Goal: Information Seeking & Learning: Learn about a topic

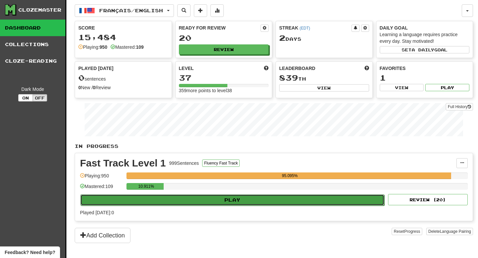
click at [259, 196] on button "Play" at bounding box center [232, 200] width 304 height 11
select select "**"
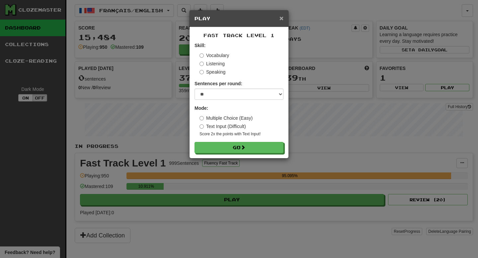
click at [280, 18] on span "×" at bounding box center [282, 18] width 4 height 8
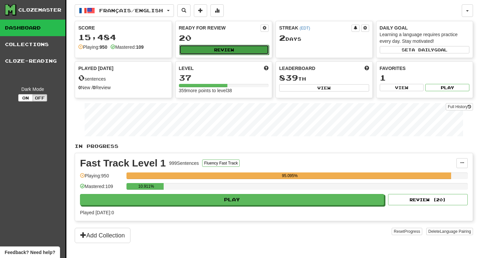
click at [240, 46] on button "Review" at bounding box center [224, 50] width 90 height 10
select select "**"
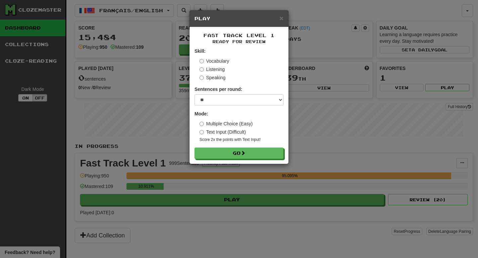
click at [235, 145] on form "Skill: Vocabulary Listening Speaking Sentences per round: * ** ** ** ** ** *** …" at bounding box center [239, 103] width 89 height 111
click at [235, 146] on form "Skill: Vocabulary Listening Speaking Sentences per round: * ** ** ** ** ** *** …" at bounding box center [239, 103] width 89 height 111
click at [235, 154] on button "Go" at bounding box center [239, 153] width 89 height 11
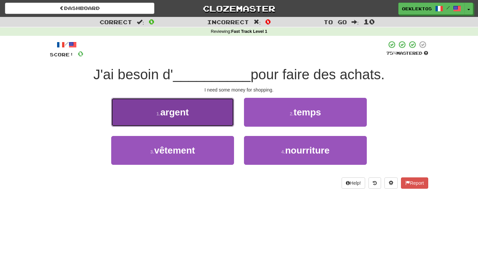
click at [221, 114] on button "1 . argent" at bounding box center [172, 112] width 123 height 29
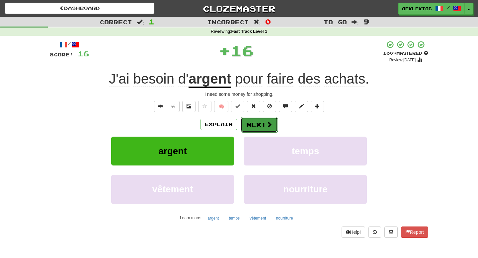
click at [266, 126] on span at bounding box center [269, 125] width 6 height 6
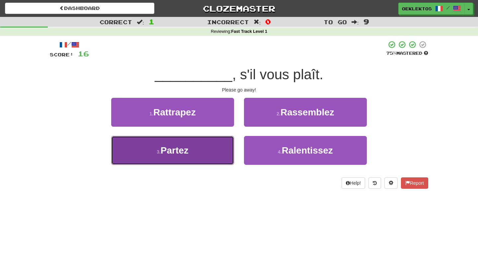
click at [212, 162] on button "3 . Partez" at bounding box center [172, 150] width 123 height 29
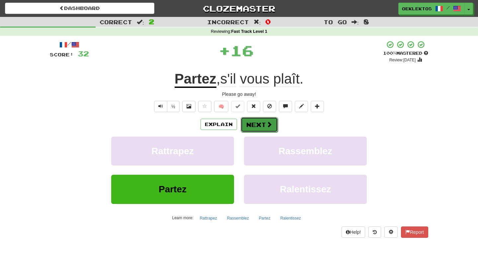
click at [251, 127] on button "Next" at bounding box center [259, 124] width 37 height 15
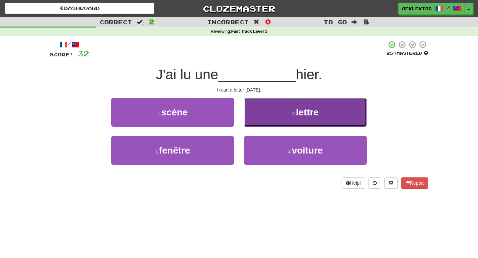
click at [295, 121] on button "2 . lettre" at bounding box center [305, 112] width 123 height 29
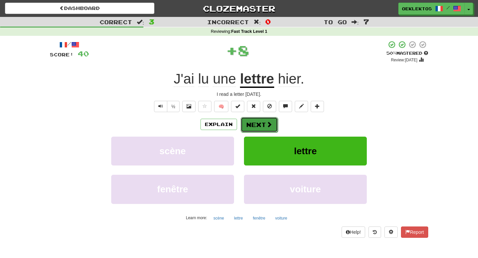
click at [259, 127] on button "Next" at bounding box center [259, 124] width 37 height 15
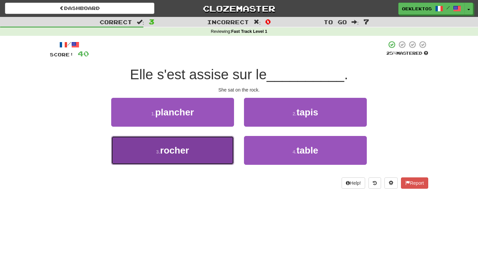
click at [210, 151] on button "3 . rocher" at bounding box center [172, 150] width 123 height 29
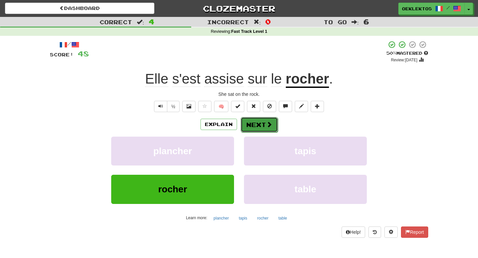
click at [262, 127] on button "Next" at bounding box center [259, 124] width 37 height 15
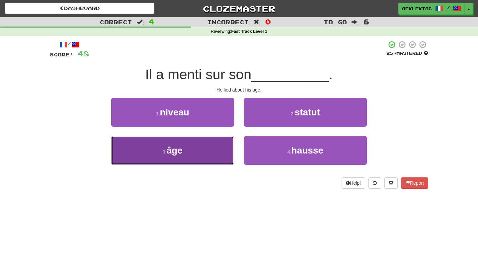
click at [205, 154] on button "3 . âge" at bounding box center [172, 150] width 123 height 29
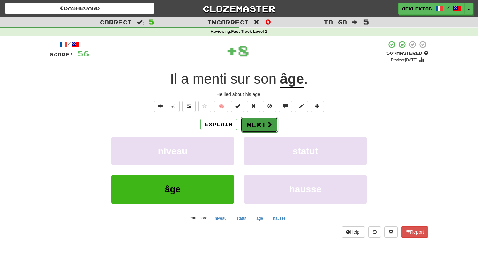
click at [256, 129] on button "Next" at bounding box center [259, 124] width 37 height 15
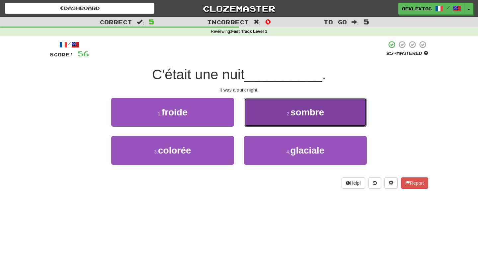
click at [294, 120] on button "2 . sombre" at bounding box center [305, 112] width 123 height 29
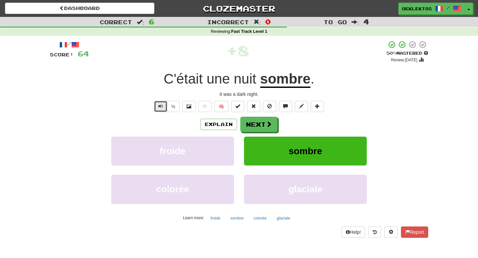
click at [160, 108] on span "Text-to-speech controls" at bounding box center [160, 106] width 5 height 5
click at [268, 127] on span at bounding box center [269, 125] width 6 height 6
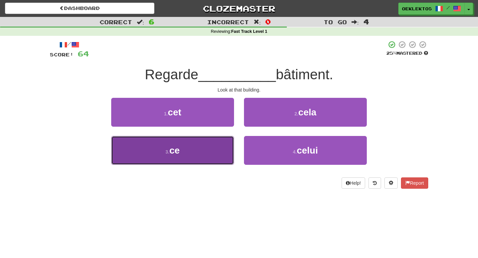
click at [208, 148] on button "3 . ce" at bounding box center [172, 150] width 123 height 29
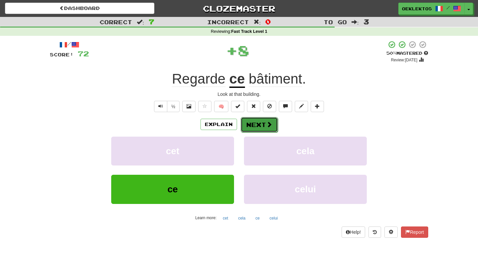
click at [261, 130] on button "Next" at bounding box center [259, 124] width 37 height 15
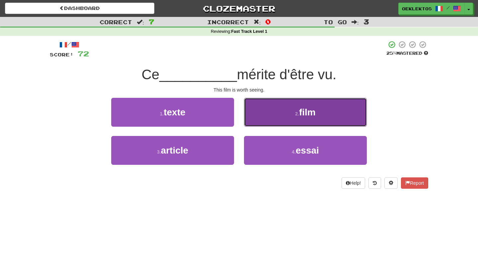
click at [294, 117] on button "2 . film" at bounding box center [305, 112] width 123 height 29
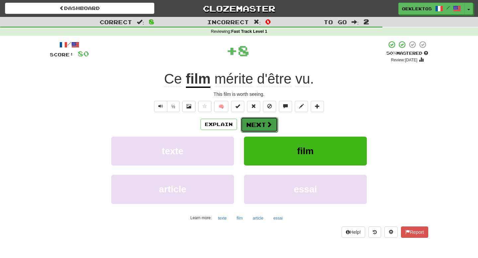
click at [264, 125] on button "Next" at bounding box center [259, 124] width 37 height 15
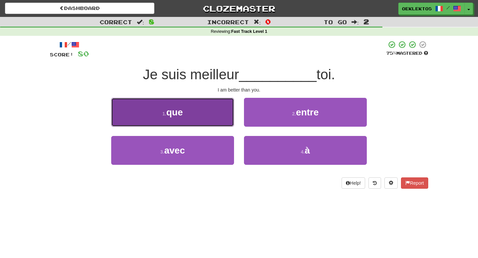
click at [212, 122] on button "1 . que" at bounding box center [172, 112] width 123 height 29
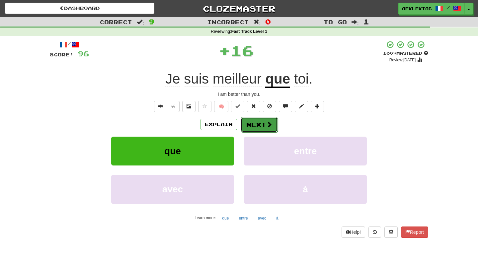
click at [266, 125] on span at bounding box center [269, 125] width 6 height 6
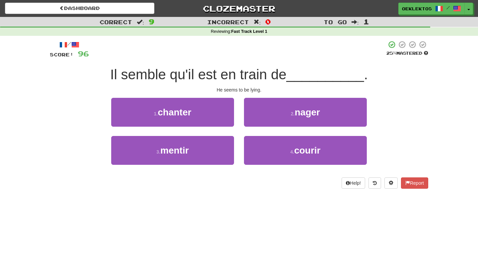
click at [216, 169] on div "3 . mentir" at bounding box center [172, 155] width 133 height 38
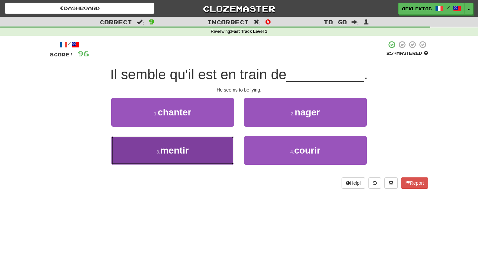
click at [216, 163] on button "3 . mentir" at bounding box center [172, 150] width 123 height 29
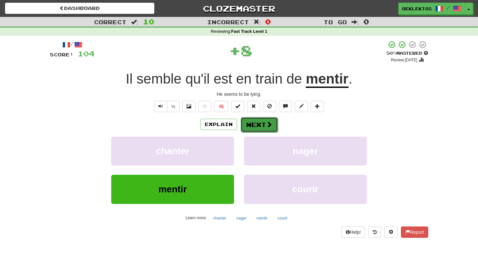
click at [257, 127] on button "Next" at bounding box center [259, 124] width 37 height 15
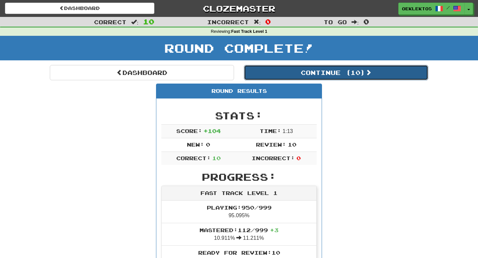
click at [314, 71] on button "Continue ( 10 )" at bounding box center [336, 72] width 184 height 15
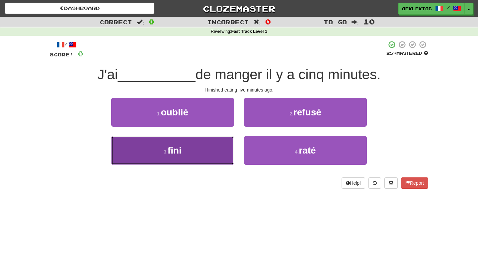
click at [219, 145] on button "3 . fini" at bounding box center [172, 150] width 123 height 29
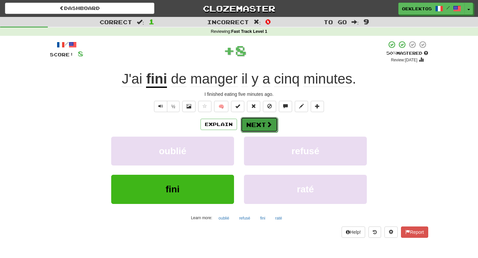
click at [264, 128] on button "Next" at bounding box center [259, 124] width 37 height 15
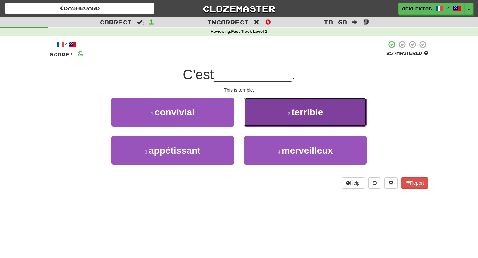
click at [307, 108] on span "terrible" at bounding box center [308, 112] width 32 height 10
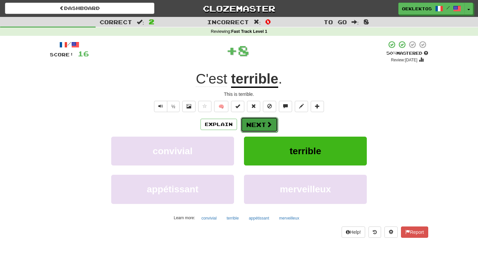
click at [265, 124] on button "Next" at bounding box center [259, 124] width 37 height 15
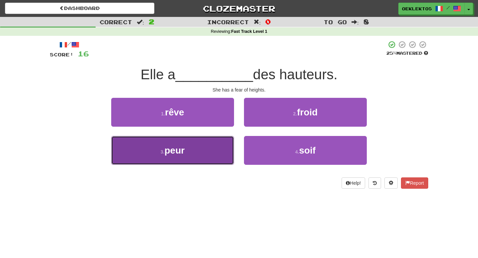
click at [211, 155] on button "3 . peur" at bounding box center [172, 150] width 123 height 29
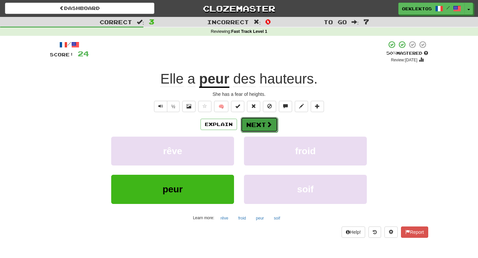
click at [269, 125] on span at bounding box center [269, 125] width 6 height 6
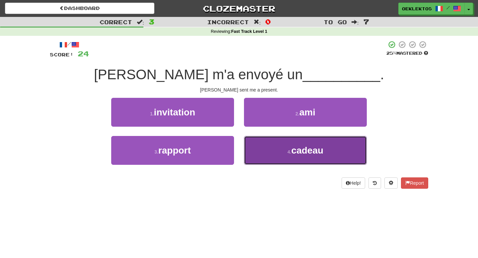
click at [285, 148] on button "4 . cadeau" at bounding box center [305, 150] width 123 height 29
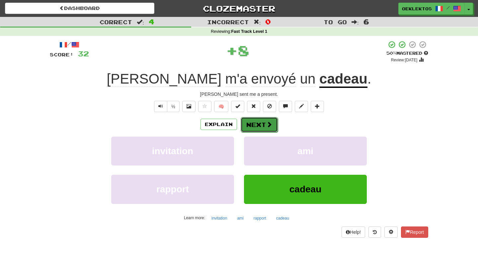
click at [262, 123] on button "Next" at bounding box center [259, 124] width 37 height 15
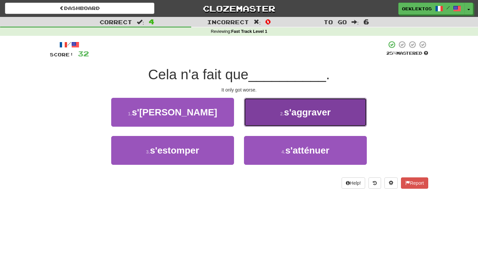
click at [294, 121] on button "2 . s'aggraver" at bounding box center [305, 112] width 123 height 29
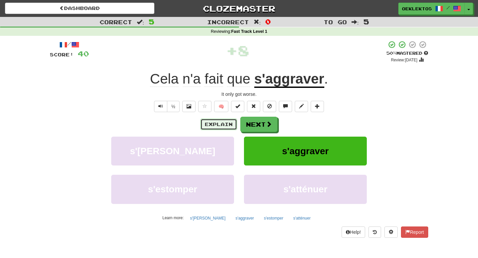
click at [222, 121] on button "Explain" at bounding box center [219, 124] width 37 height 11
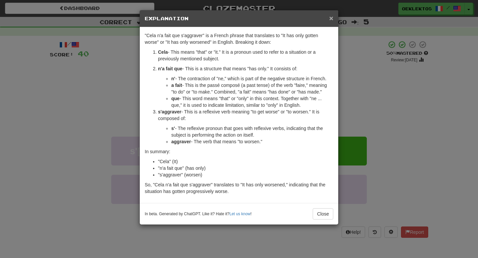
click at [332, 20] on span "×" at bounding box center [332, 18] width 4 height 8
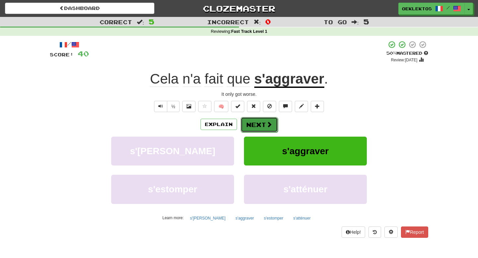
click at [270, 122] on span at bounding box center [269, 125] width 6 height 6
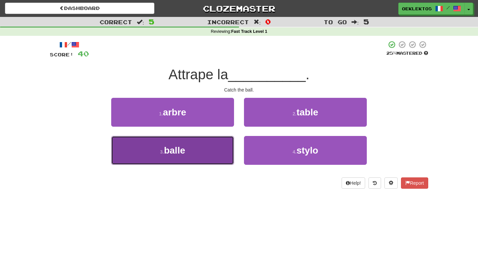
click at [214, 146] on button "3 . balle" at bounding box center [172, 150] width 123 height 29
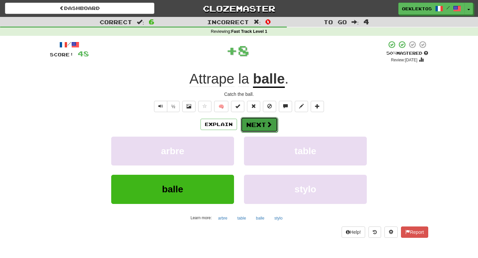
click at [263, 128] on button "Next" at bounding box center [259, 124] width 37 height 15
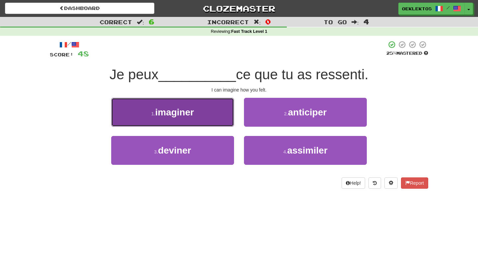
click at [217, 115] on button "1 . imaginer" at bounding box center [172, 112] width 123 height 29
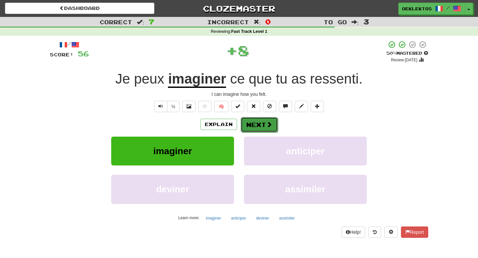
click at [263, 126] on button "Next" at bounding box center [259, 124] width 37 height 15
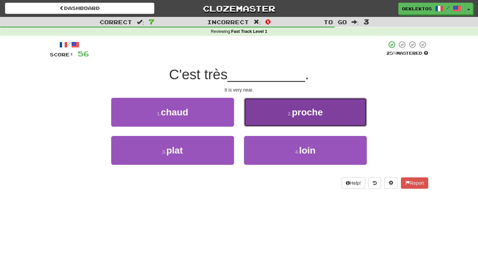
click at [275, 119] on button "2 . proche" at bounding box center [305, 112] width 123 height 29
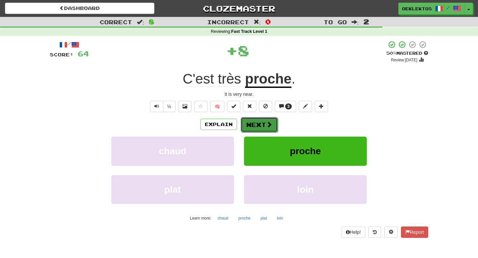
click at [254, 127] on button "Next" at bounding box center [259, 124] width 37 height 15
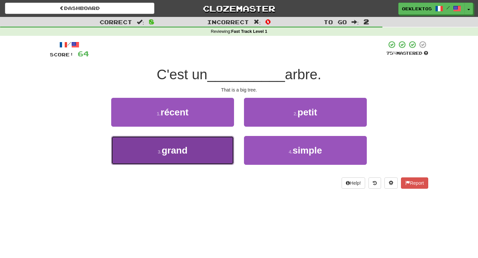
click at [208, 158] on button "3 . grand" at bounding box center [172, 150] width 123 height 29
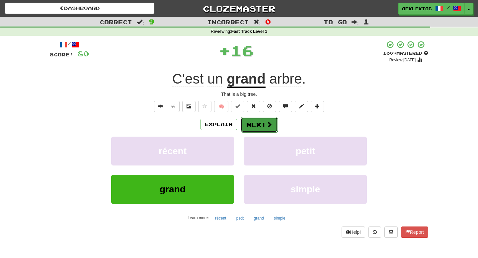
click at [258, 125] on button "Next" at bounding box center [259, 124] width 37 height 15
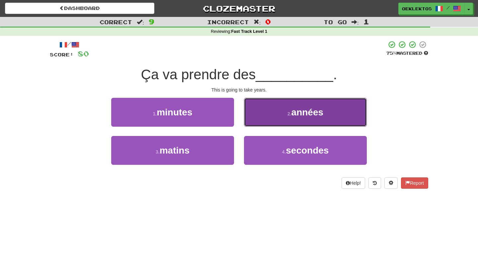
click at [288, 112] on small "2 ." at bounding box center [290, 113] width 4 height 5
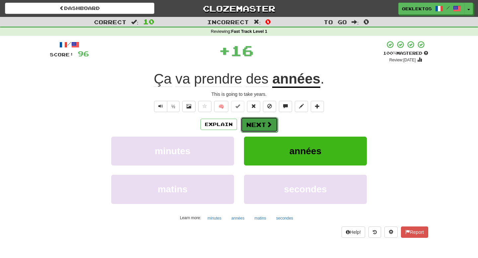
click at [272, 123] on button "Next" at bounding box center [259, 124] width 37 height 15
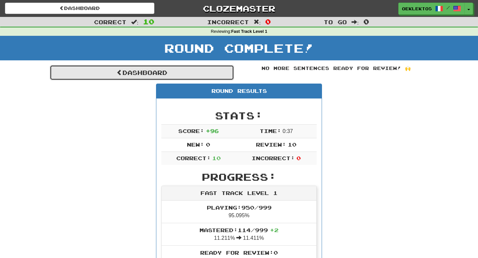
click at [212, 78] on link "Dashboard" at bounding box center [142, 72] width 184 height 15
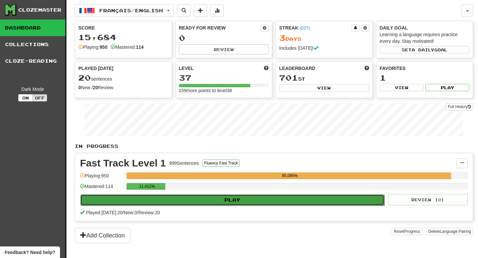
click at [218, 199] on button "Play" at bounding box center [232, 200] width 304 height 11
select select "**"
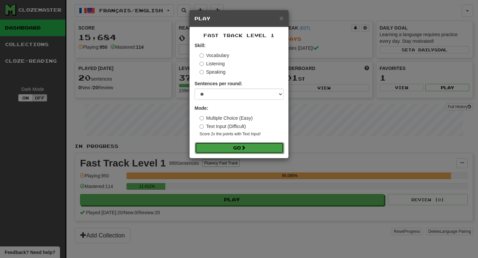
click at [234, 144] on button "Go" at bounding box center [239, 148] width 89 height 11
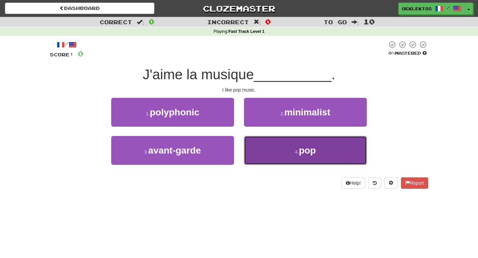
click at [285, 162] on button "4 . pop" at bounding box center [305, 150] width 123 height 29
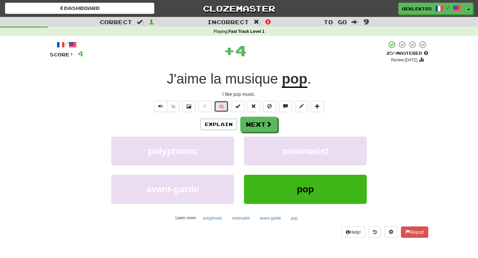
click at [224, 111] on button "🧠" at bounding box center [221, 106] width 14 height 11
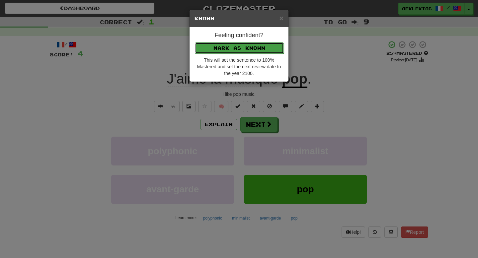
click at [260, 51] on button "Mark as Known" at bounding box center [239, 48] width 89 height 11
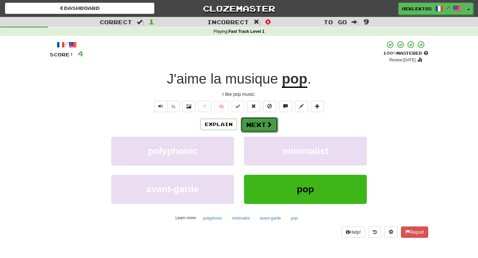
click at [264, 130] on button "Next" at bounding box center [259, 124] width 37 height 15
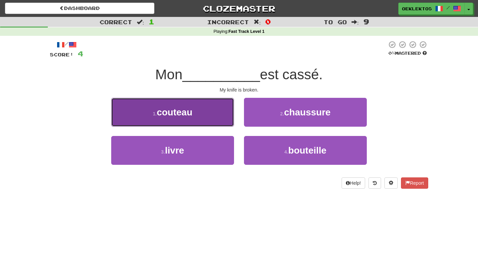
click at [210, 112] on button "1 . [GEOGRAPHIC_DATA]" at bounding box center [172, 112] width 123 height 29
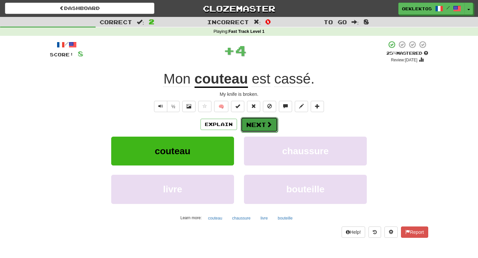
click at [260, 125] on button "Next" at bounding box center [259, 124] width 37 height 15
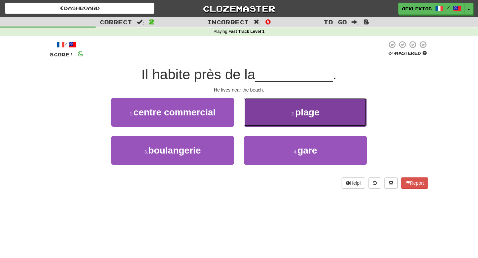
click at [282, 117] on button "2 . plage" at bounding box center [305, 112] width 123 height 29
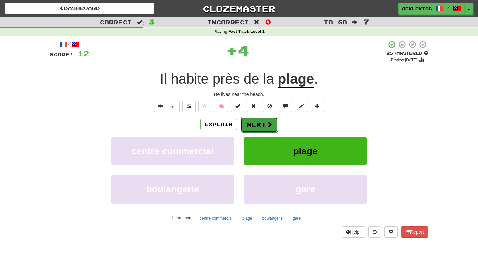
click at [260, 125] on button "Next" at bounding box center [259, 124] width 37 height 15
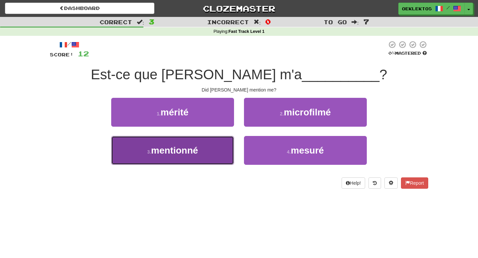
click at [219, 148] on button "3 . mentionné" at bounding box center [172, 150] width 123 height 29
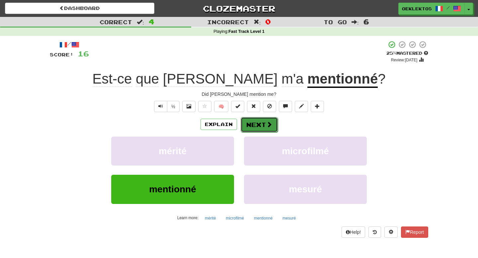
click at [264, 124] on button "Next" at bounding box center [259, 124] width 37 height 15
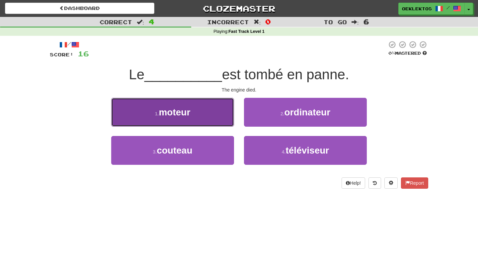
click at [214, 120] on button "1 . moteur" at bounding box center [172, 112] width 123 height 29
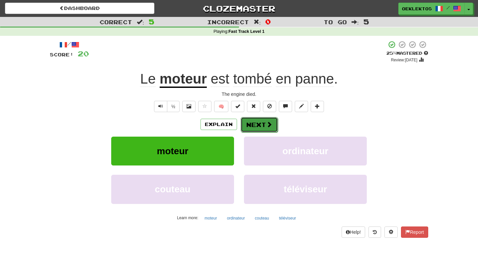
click at [264, 127] on button "Next" at bounding box center [259, 124] width 37 height 15
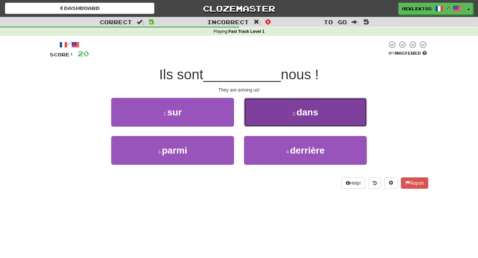
click at [290, 115] on button "2 . dans" at bounding box center [305, 112] width 123 height 29
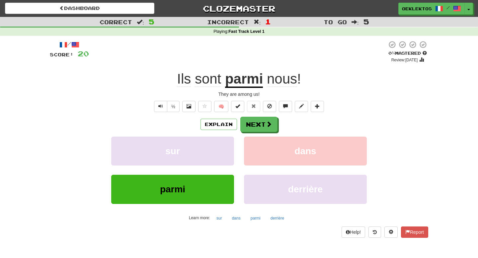
click at [250, 85] on u "parmi" at bounding box center [244, 79] width 38 height 17
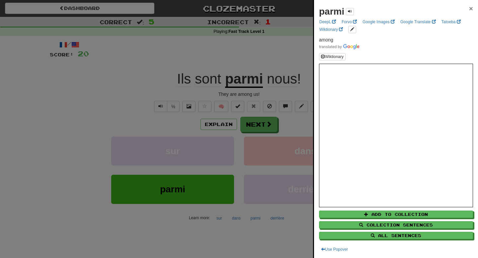
click at [471, 7] on span "×" at bounding box center [471, 9] width 4 height 8
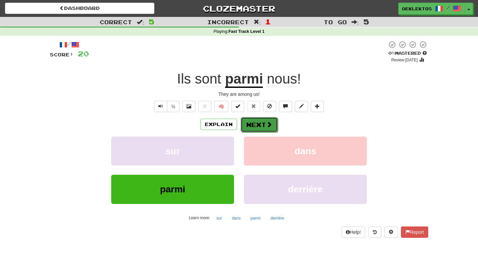
click at [272, 123] on button "Next" at bounding box center [259, 124] width 37 height 15
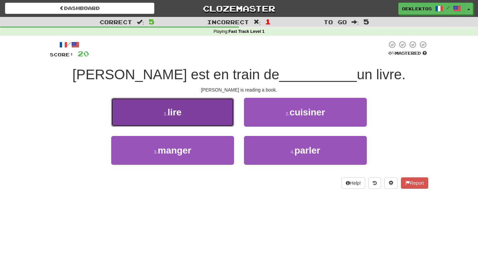
click at [218, 114] on button "1 . lire" at bounding box center [172, 112] width 123 height 29
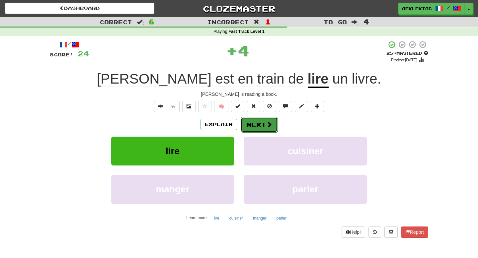
click at [266, 122] on span at bounding box center [269, 125] width 6 height 6
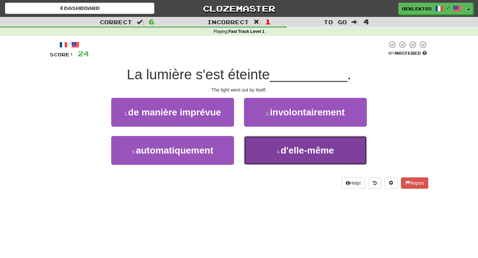
click at [293, 155] on span "d'elle-même" at bounding box center [307, 151] width 53 height 10
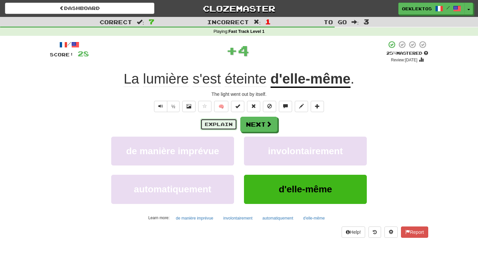
click at [220, 121] on button "Explain" at bounding box center [219, 124] width 37 height 11
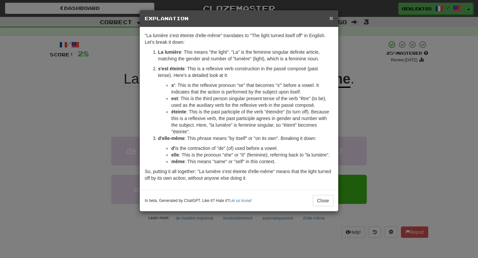
click at [331, 18] on span "×" at bounding box center [332, 18] width 4 height 8
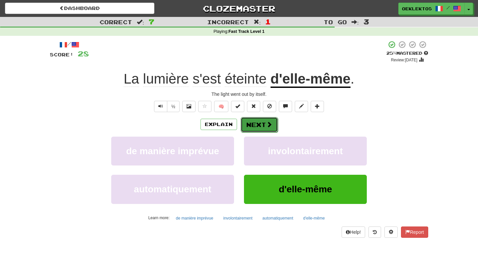
click at [268, 123] on span at bounding box center [269, 125] width 6 height 6
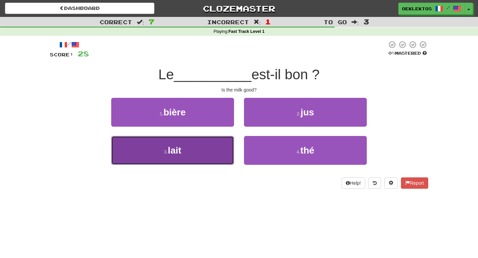
click at [206, 148] on button "3 . lait" at bounding box center [172, 150] width 123 height 29
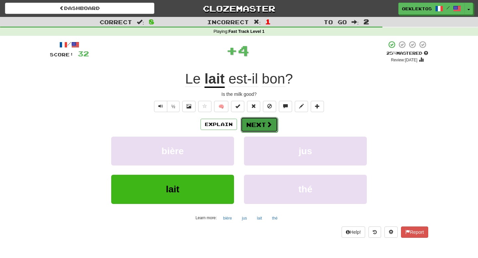
click at [260, 131] on button "Next" at bounding box center [259, 124] width 37 height 15
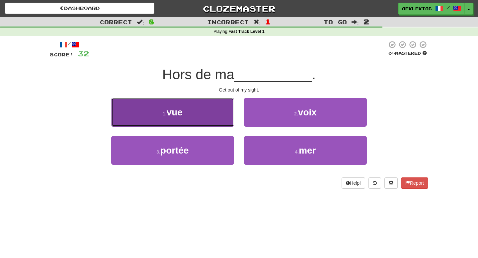
click at [207, 109] on button "1 . vue" at bounding box center [172, 112] width 123 height 29
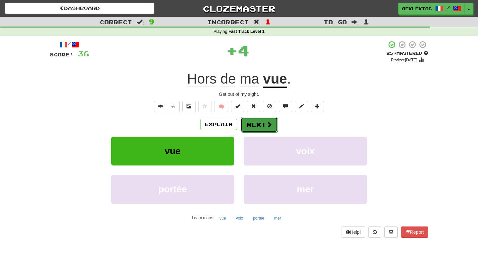
click at [255, 125] on button "Next" at bounding box center [259, 124] width 37 height 15
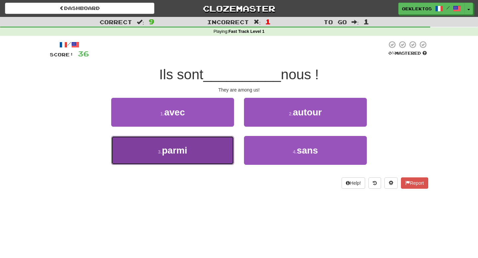
click at [223, 149] on button "3 . parmi" at bounding box center [172, 150] width 123 height 29
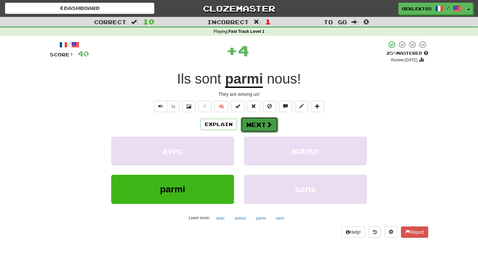
click at [268, 124] on span at bounding box center [269, 125] width 6 height 6
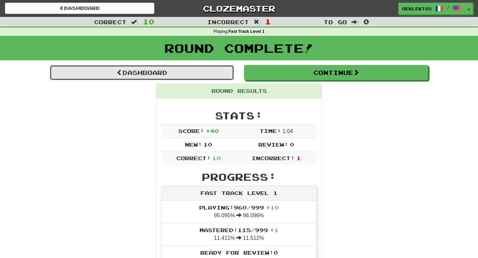
click at [223, 78] on link "Dashboard" at bounding box center [142, 72] width 184 height 15
